Goal: Transaction & Acquisition: Purchase product/service

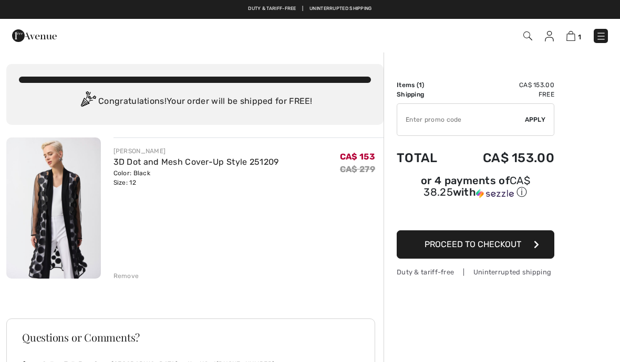
click at [498, 245] on span "Proceed to Checkout" at bounding box center [472, 244] width 97 height 10
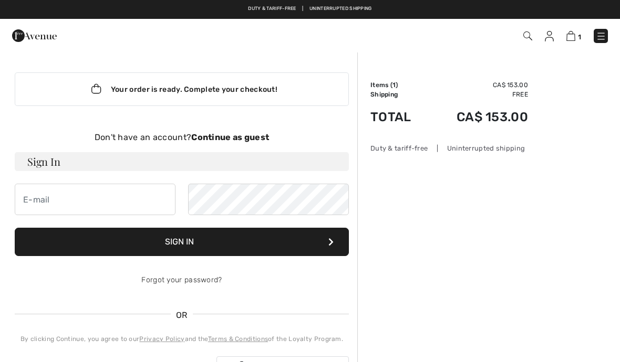
click at [243, 140] on strong "Continue as guest" at bounding box center [230, 137] width 78 height 10
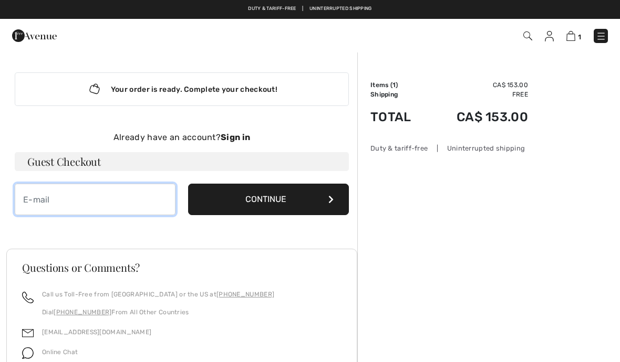
click at [107, 205] on input "email" at bounding box center [95, 200] width 161 height 32
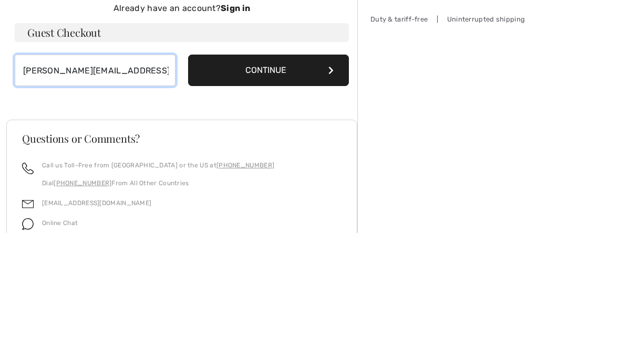
type input "holweger@mymts.net"
click at [288, 184] on button "Continue" at bounding box center [268, 200] width 161 height 32
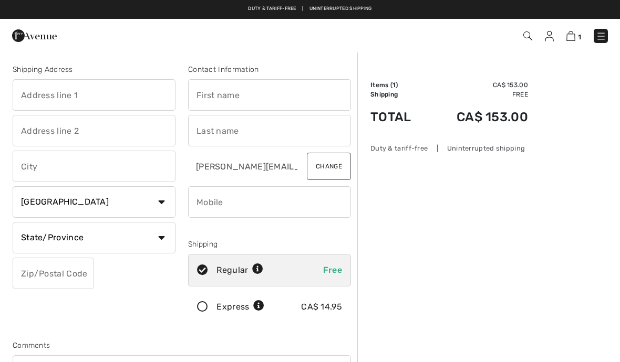
click at [251, 91] on input "text" at bounding box center [269, 95] width 163 height 32
type input "Ute"
click at [232, 129] on input "text" at bounding box center [269, 131] width 163 height 32
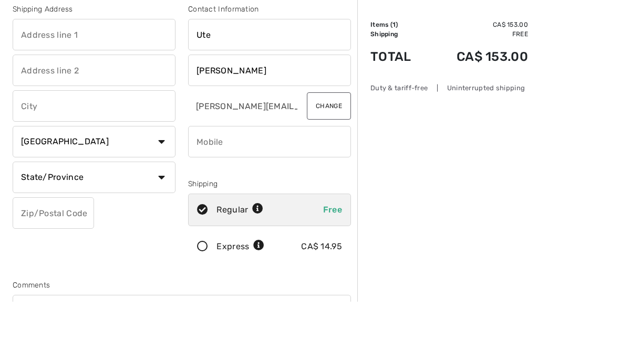
type input "Holweger"
click at [100, 36] on input "text" at bounding box center [94, 35] width 163 height 32
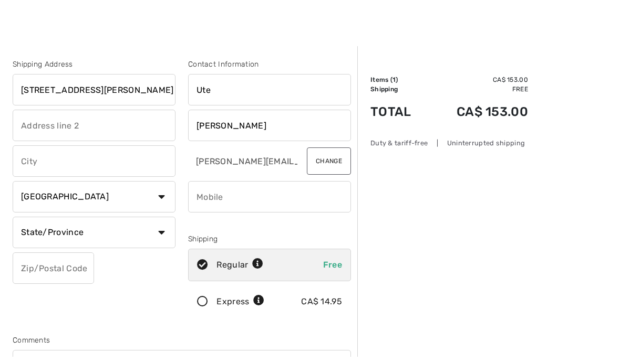
scroll to position [5, 0]
type input "[STREET_ADDRESS][PERSON_NAME]"
click at [116, 163] on input "text" at bounding box center [94, 161] width 163 height 32
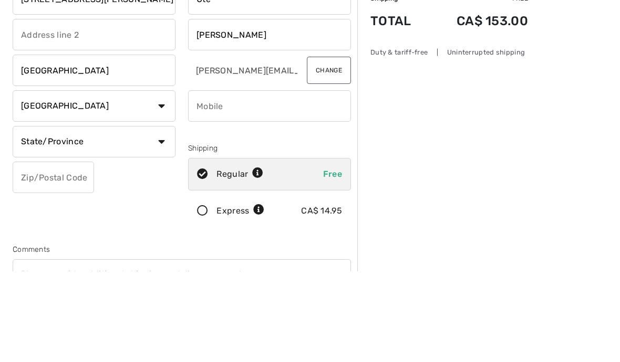
type input "Winnipeg"
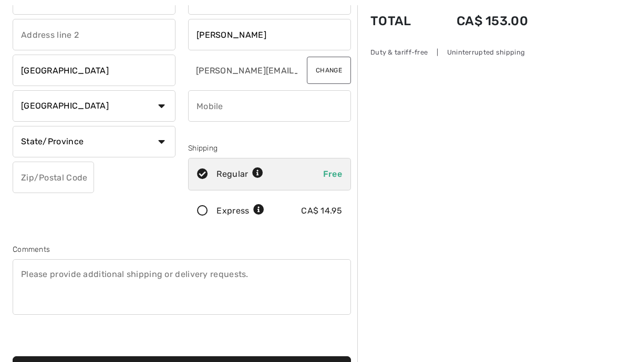
click at [143, 150] on select "State/Province Alberta British Columbia Manitoba New Brunswick Newfoundland and…" at bounding box center [94, 142] width 163 height 32
select select "MB"
click at [237, 109] on input "phone" at bounding box center [269, 106] width 163 height 32
type input "2049811755"
click at [52, 182] on input "text" at bounding box center [53, 178] width 81 height 32
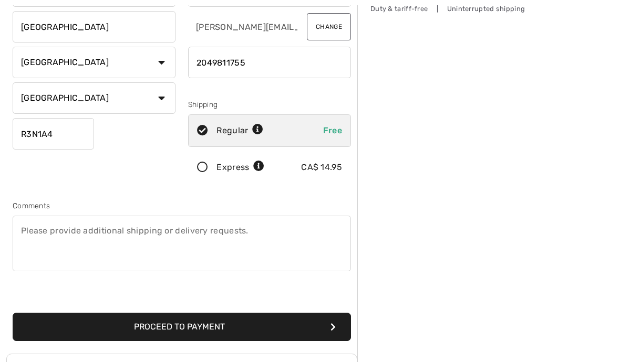
scroll to position [143, 0]
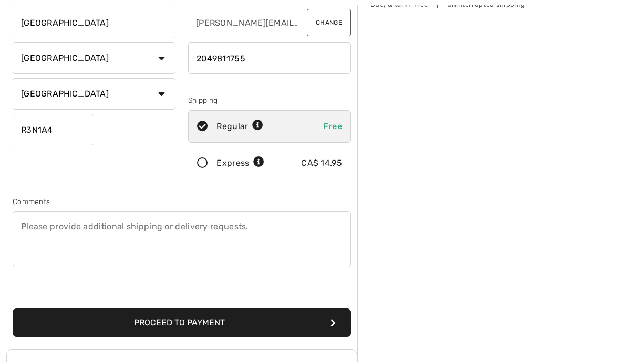
type input "R3N1A4"
click at [232, 325] on button "Proceed to Payment" at bounding box center [182, 323] width 338 height 28
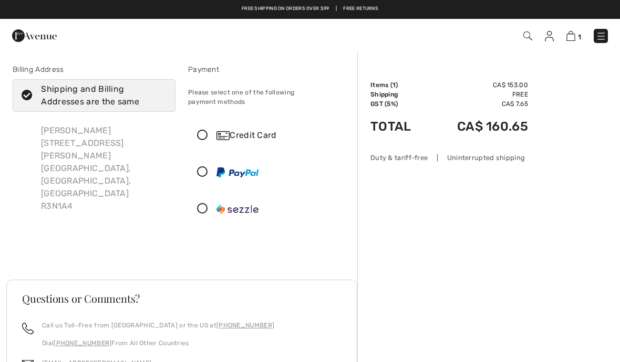
click at [203, 130] on icon at bounding box center [203, 135] width 28 height 11
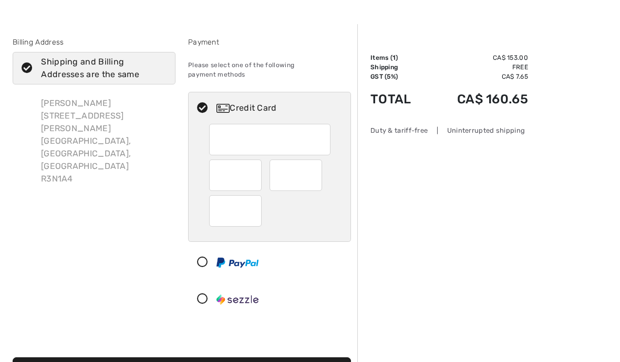
scroll to position [28, 0]
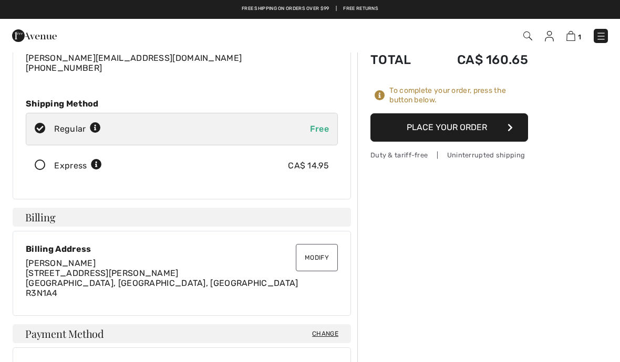
scroll to position [107, 0]
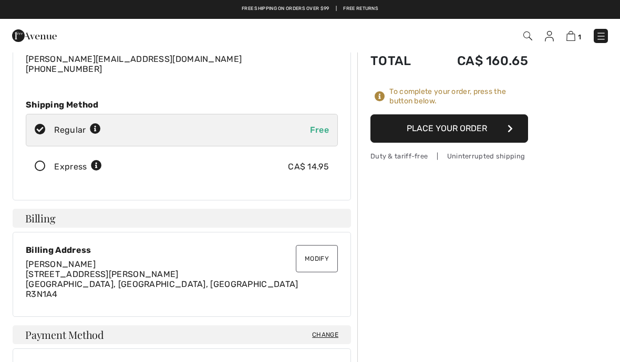
click at [463, 130] on button "Place Your Order" at bounding box center [449, 128] width 158 height 28
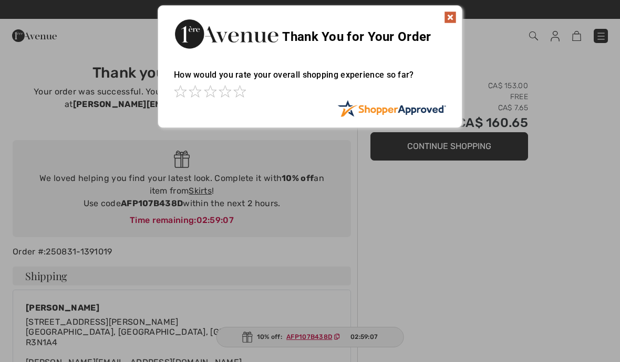
click at [449, 20] on img at bounding box center [450, 17] width 13 height 13
